Goal: Understand process/instructions

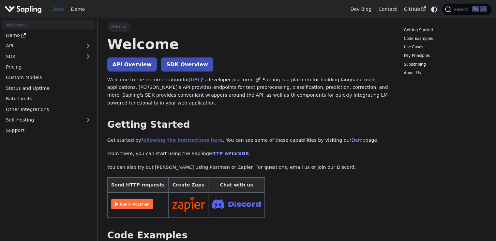
click at [154, 143] on link "following the instructions here" at bounding box center [182, 139] width 82 height 5
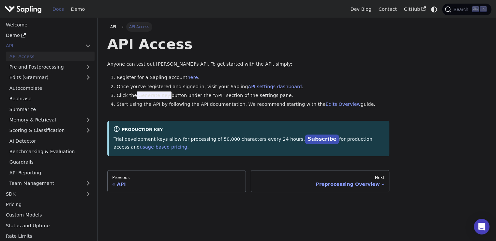
click at [147, 96] on span "Generate Key" at bounding box center [154, 95] width 35 height 8
